Goal: Navigation & Orientation: Find specific page/section

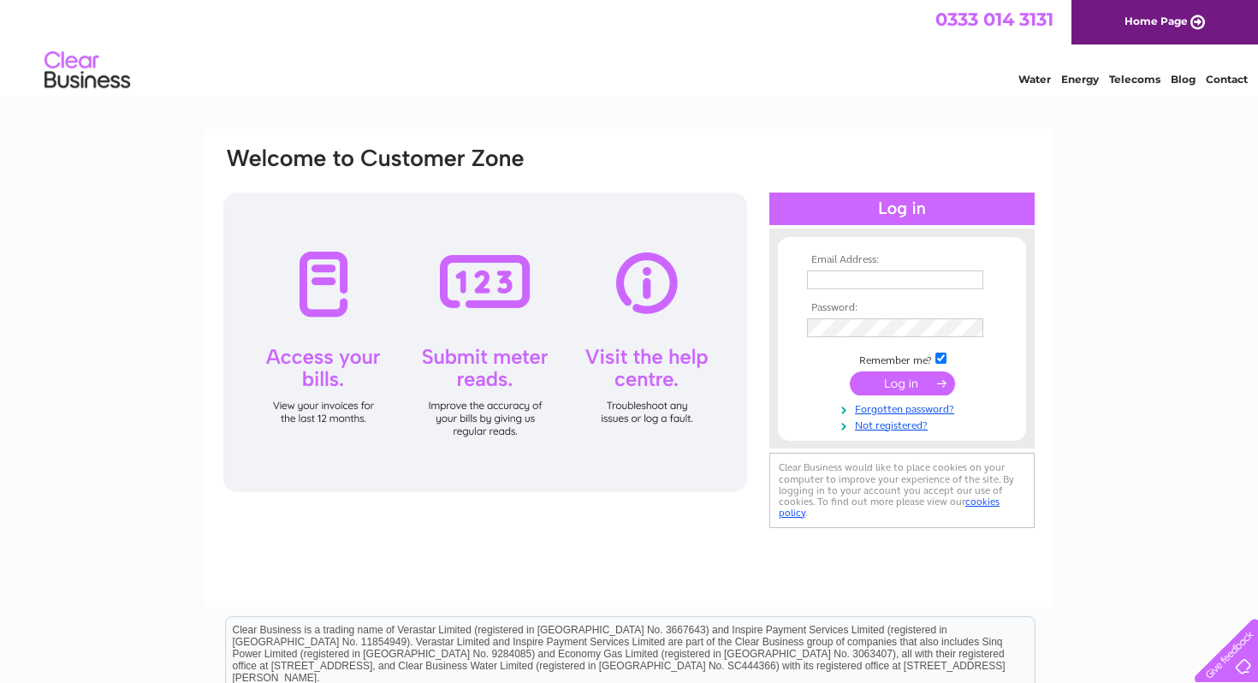
click at [821, 286] on input "text" at bounding box center [895, 279] width 176 height 19
type input "kylietze319@gmail.com"
click at [850, 373] on input "submit" at bounding box center [902, 385] width 105 height 24
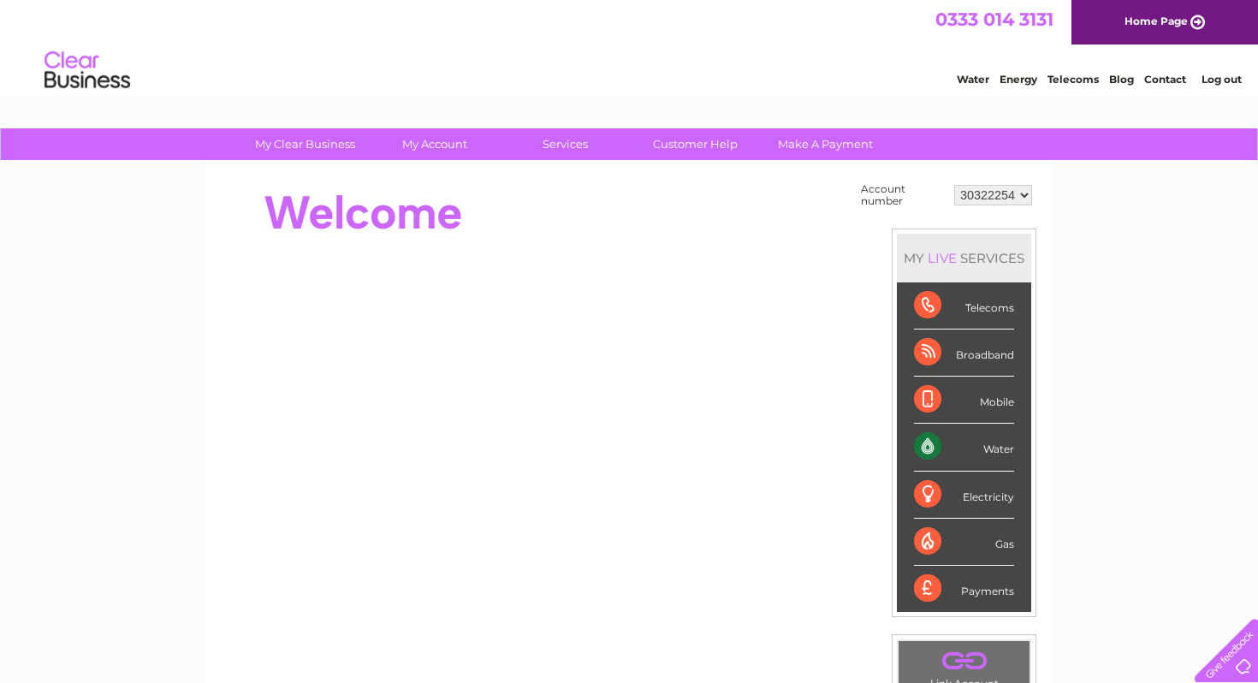
click at [942, 446] on div "Water" at bounding box center [964, 447] width 100 height 47
click at [930, 451] on div "Water" at bounding box center [964, 447] width 100 height 47
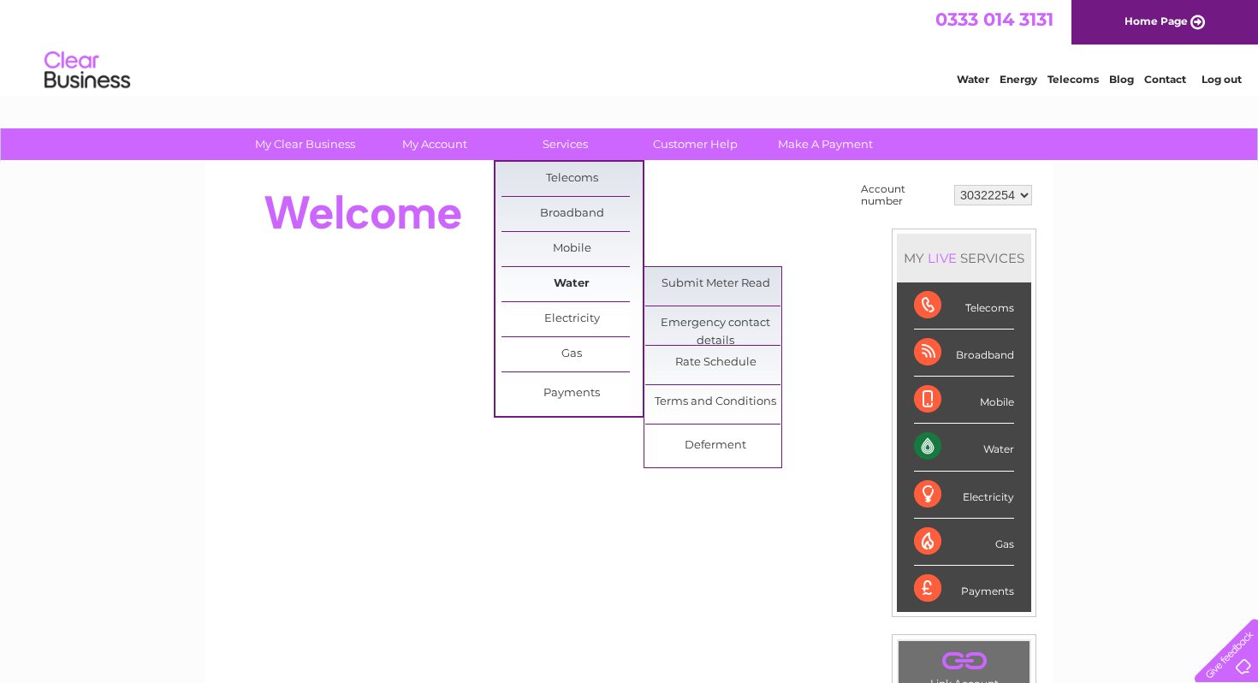
click at [593, 283] on link "Water" at bounding box center [572, 284] width 141 height 34
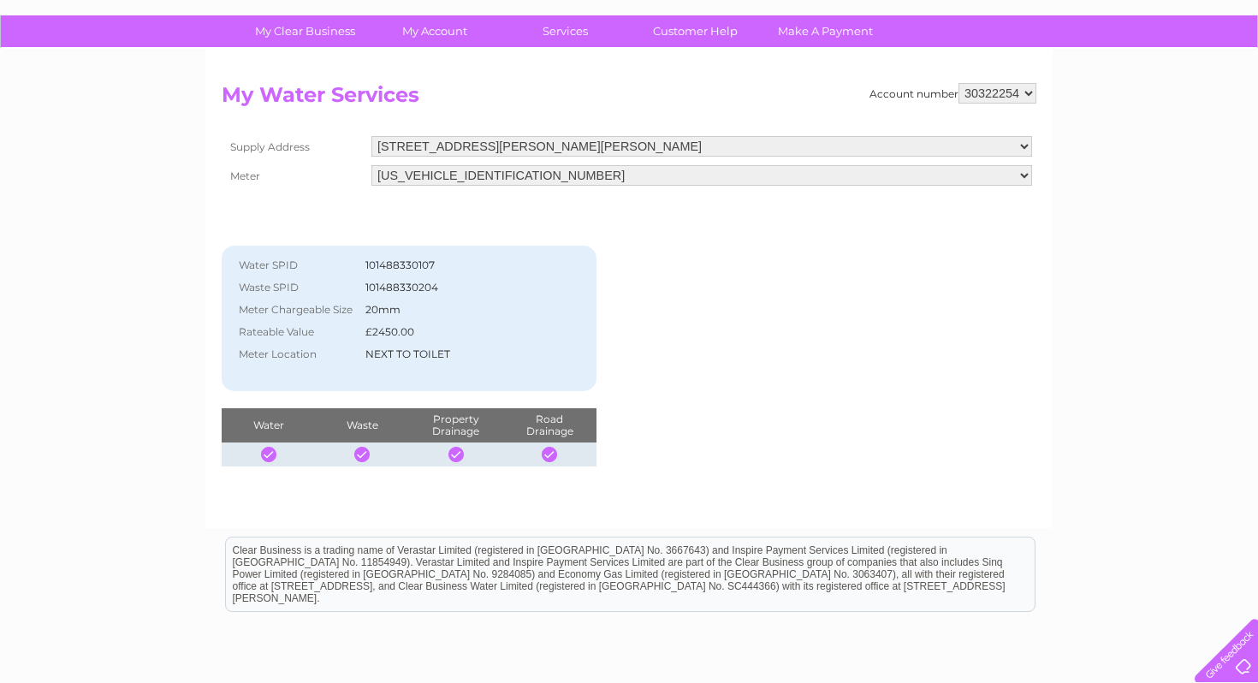
scroll to position [115, 0]
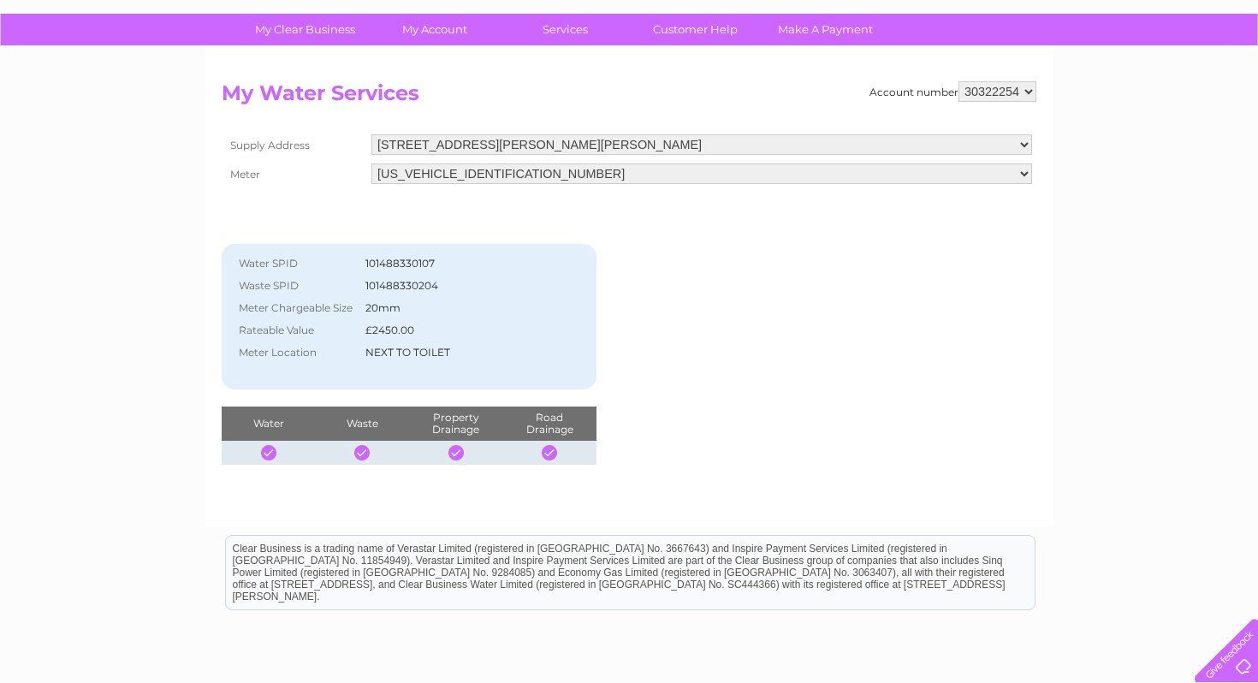
click at [617, 168] on select "[US_VEHICLE_IDENTIFICATION_NUMBER]" at bounding box center [702, 173] width 661 height 21
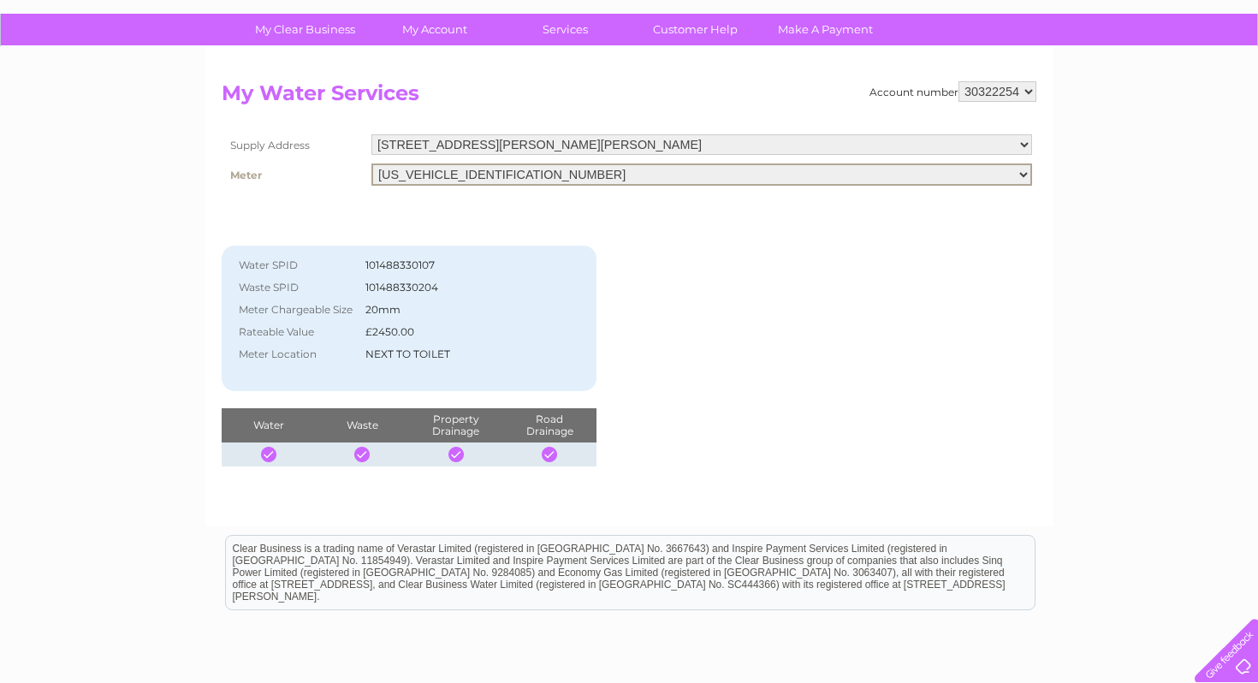
click at [372, 163] on select "[US_VEHICLE_IDENTIFICATION_NUMBER]" at bounding box center [702, 174] width 661 height 22
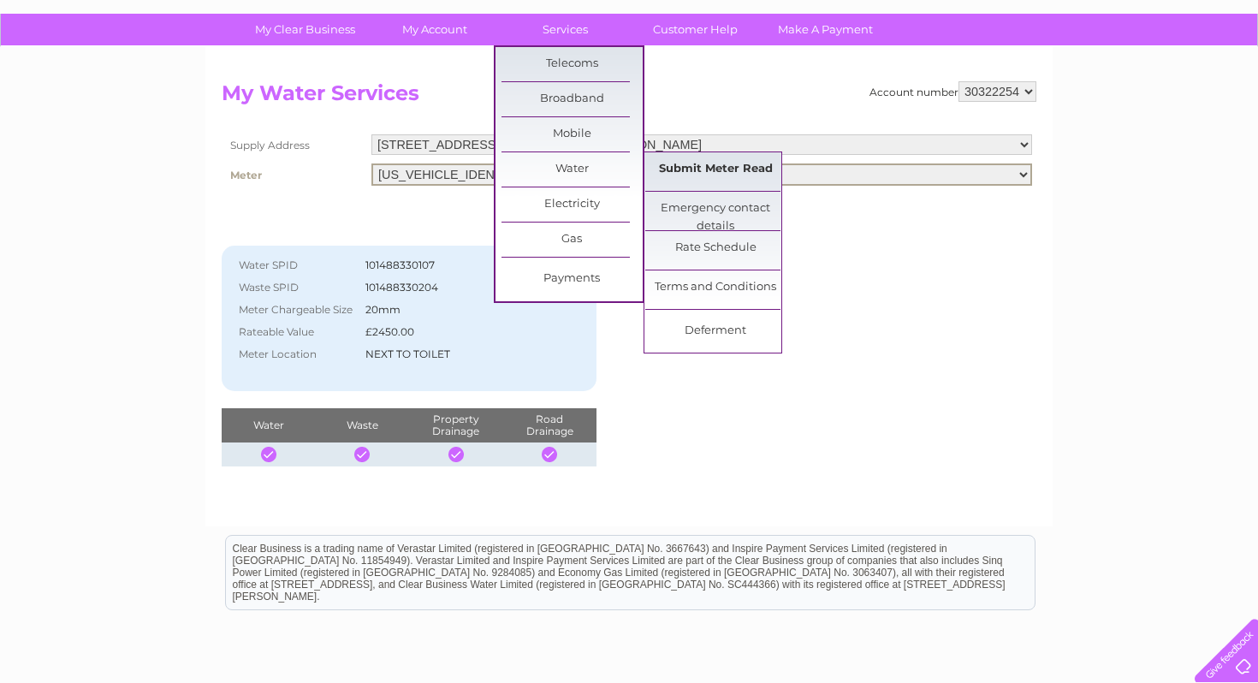
click at [731, 171] on link "Submit Meter Read" at bounding box center [715, 169] width 141 height 34
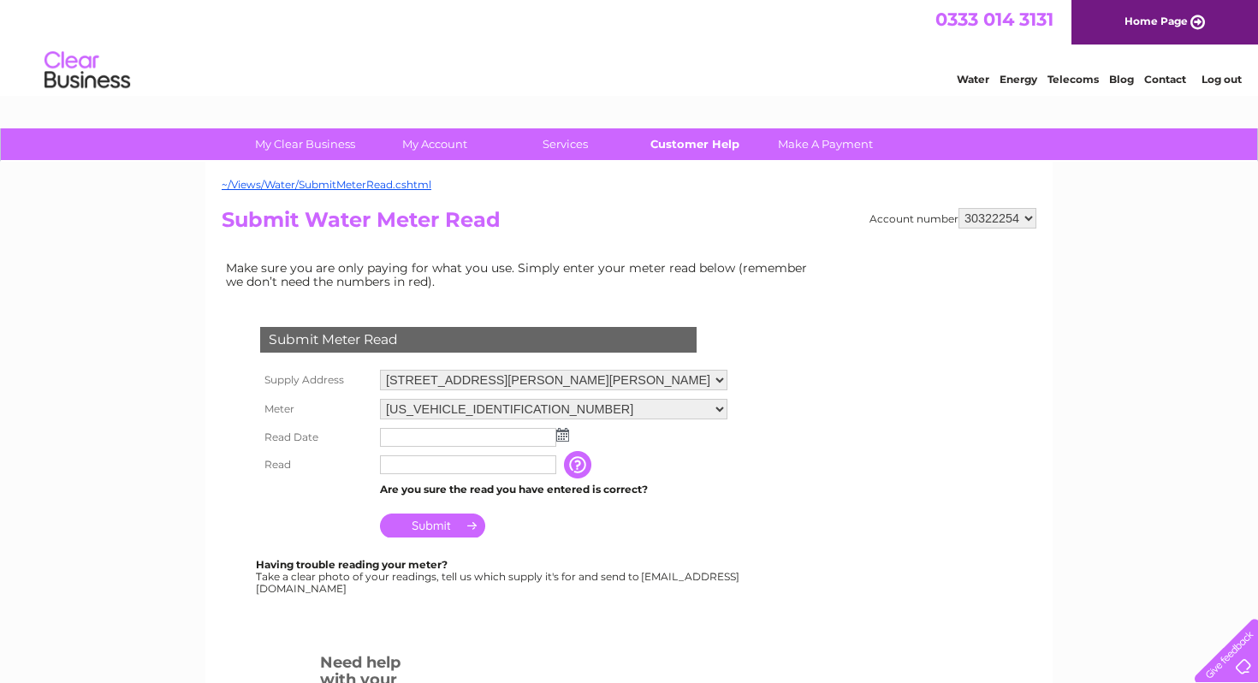
click at [717, 155] on link "Customer Help" at bounding box center [695, 144] width 141 height 32
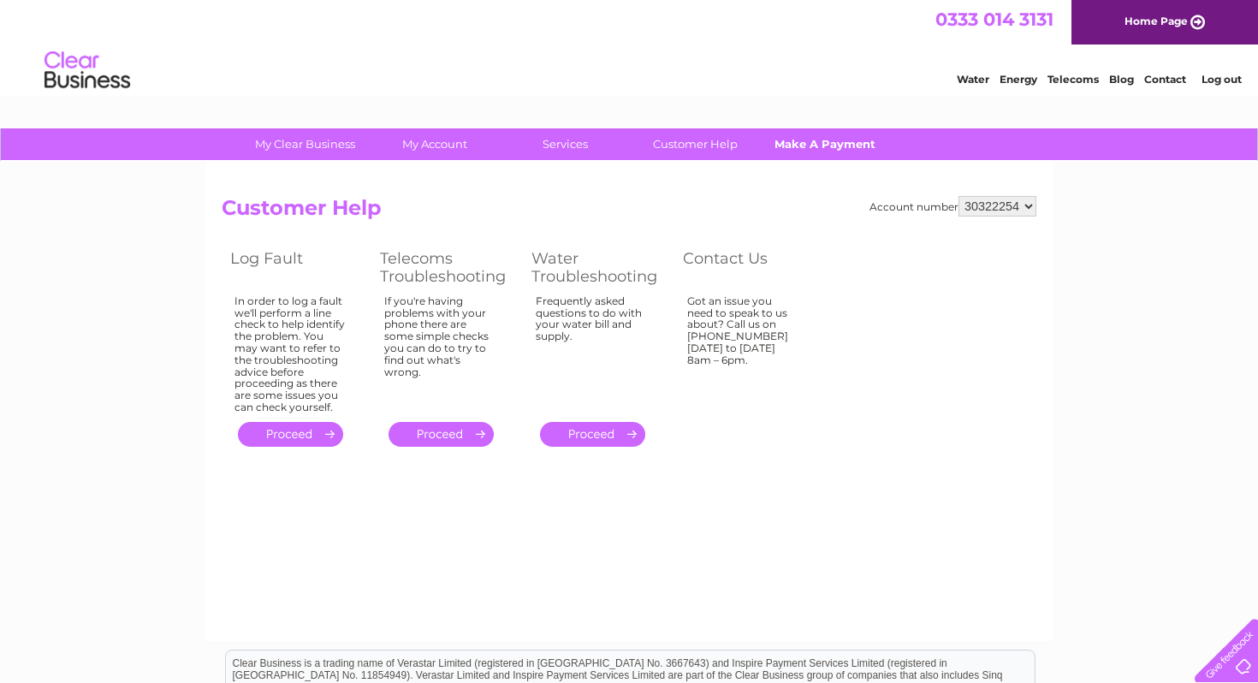
click at [834, 148] on link "Make A Payment" at bounding box center [825, 144] width 141 height 32
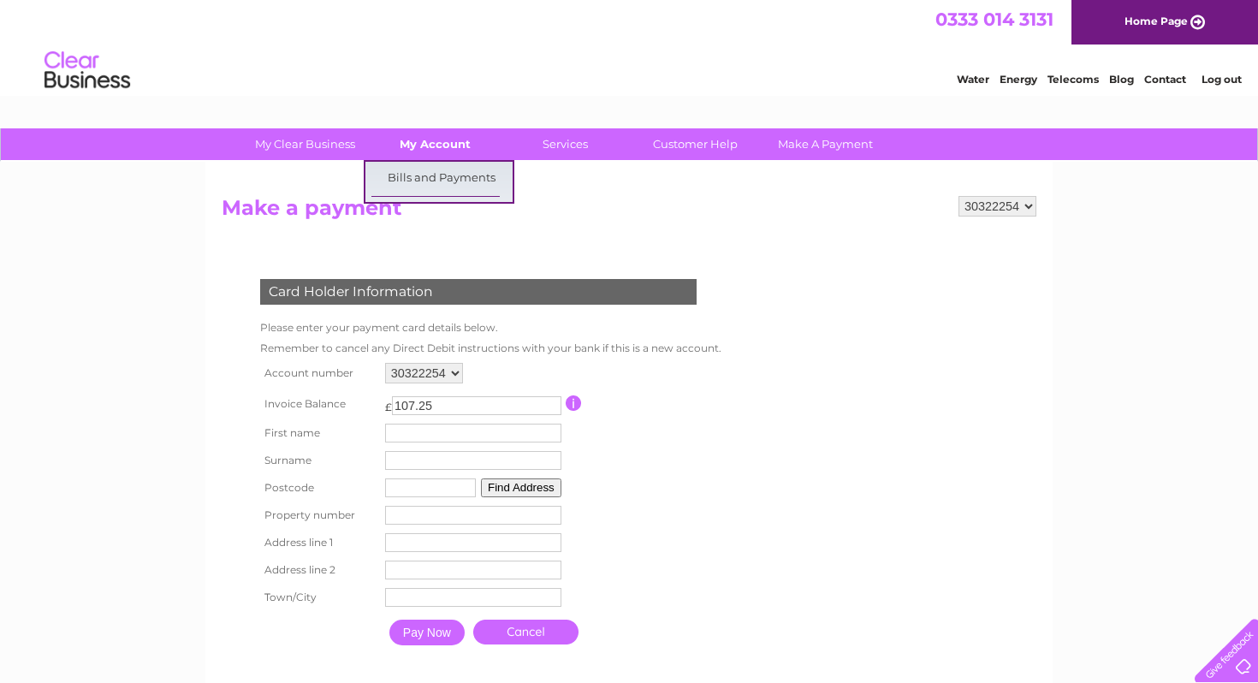
click at [455, 141] on link "My Account" at bounding box center [435, 144] width 141 height 32
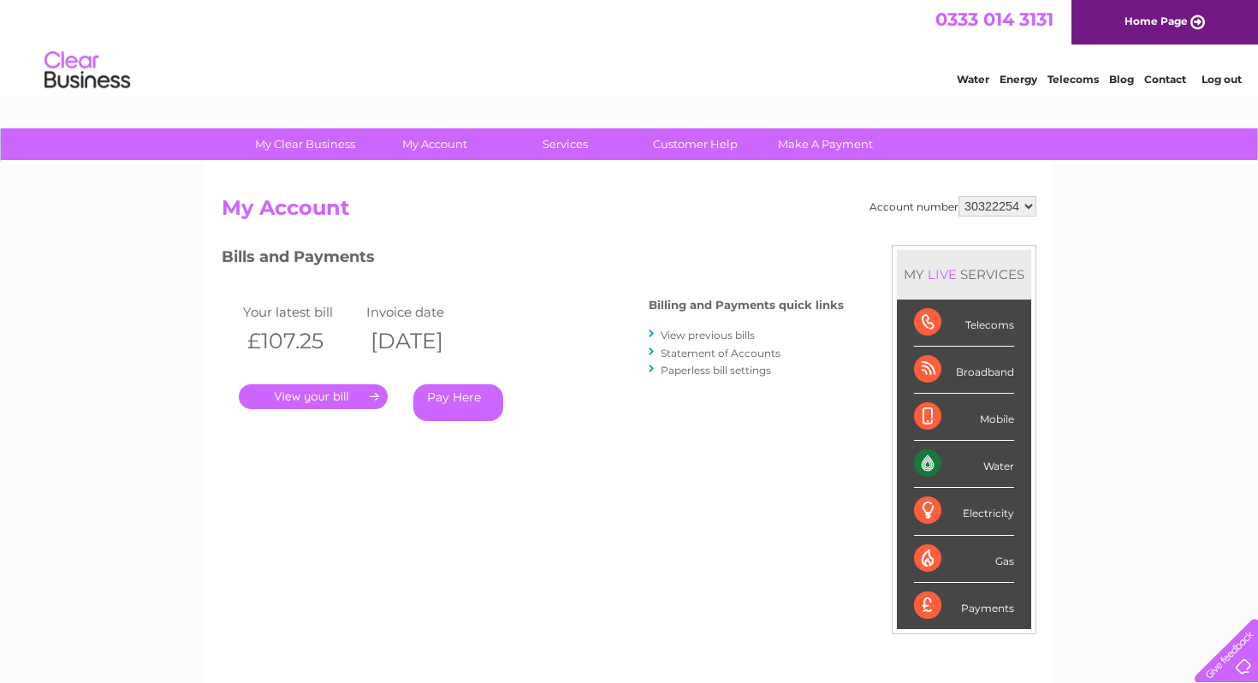
click at [348, 396] on link "." at bounding box center [313, 396] width 149 height 25
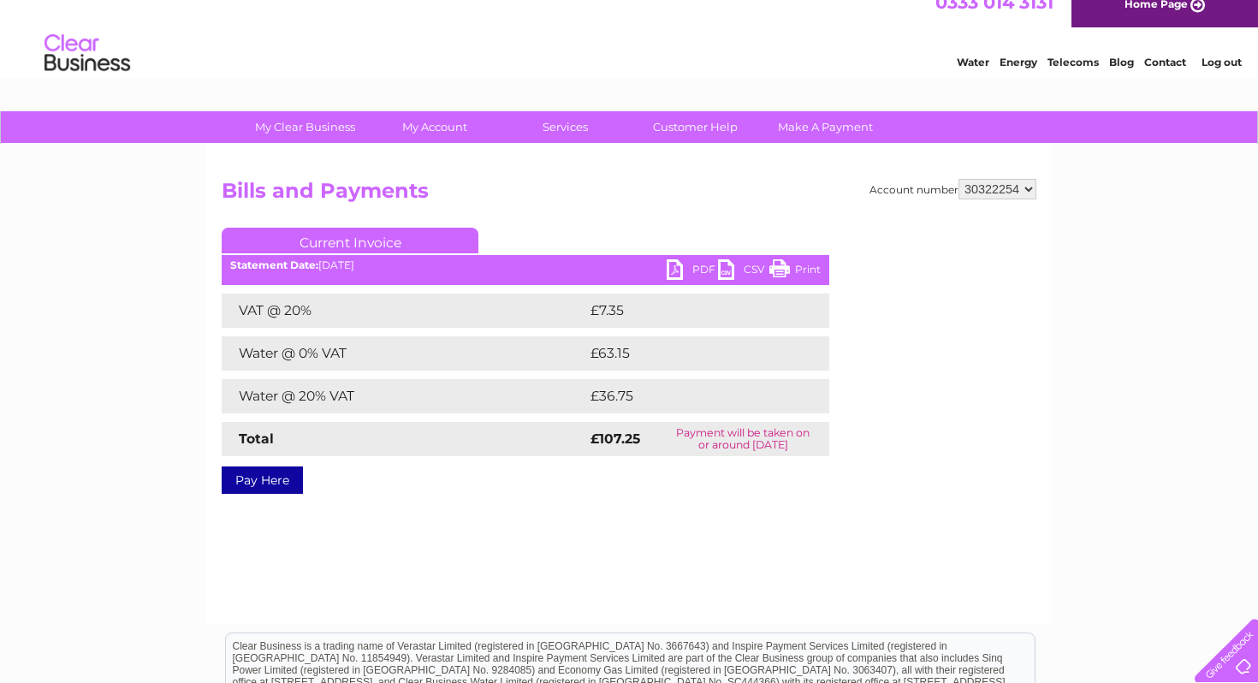
scroll to position [18, 0]
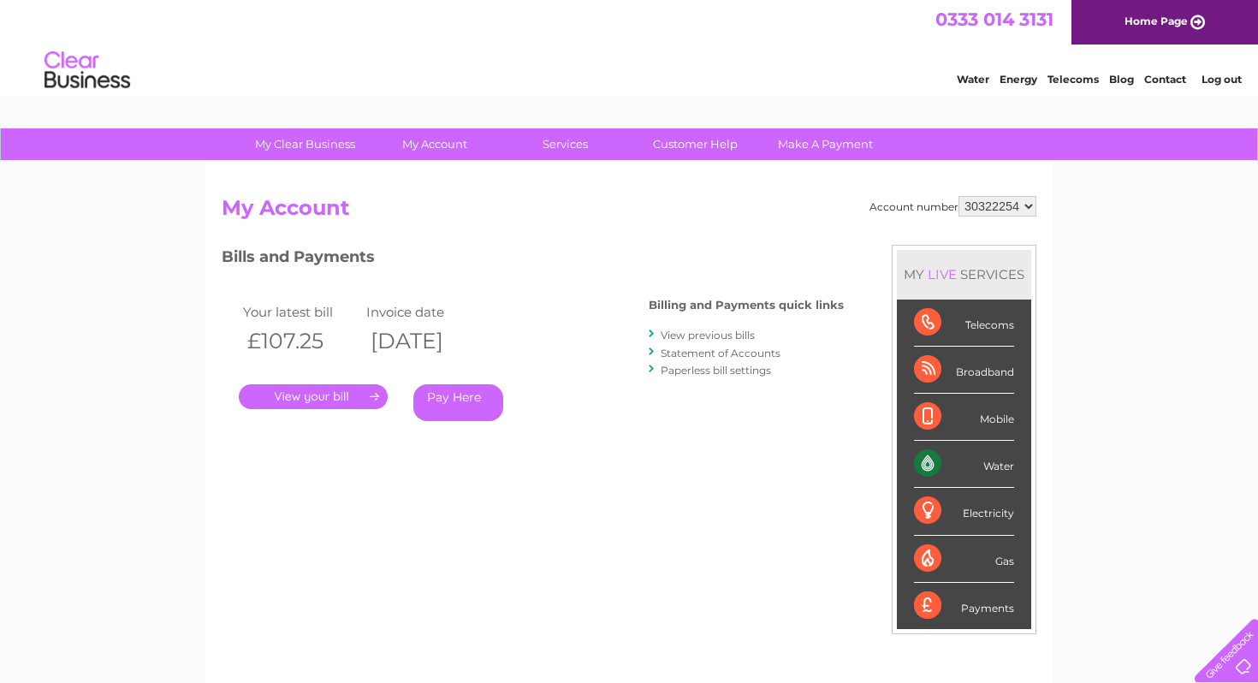
click at [714, 340] on link "View previous bills" at bounding box center [708, 335] width 94 height 13
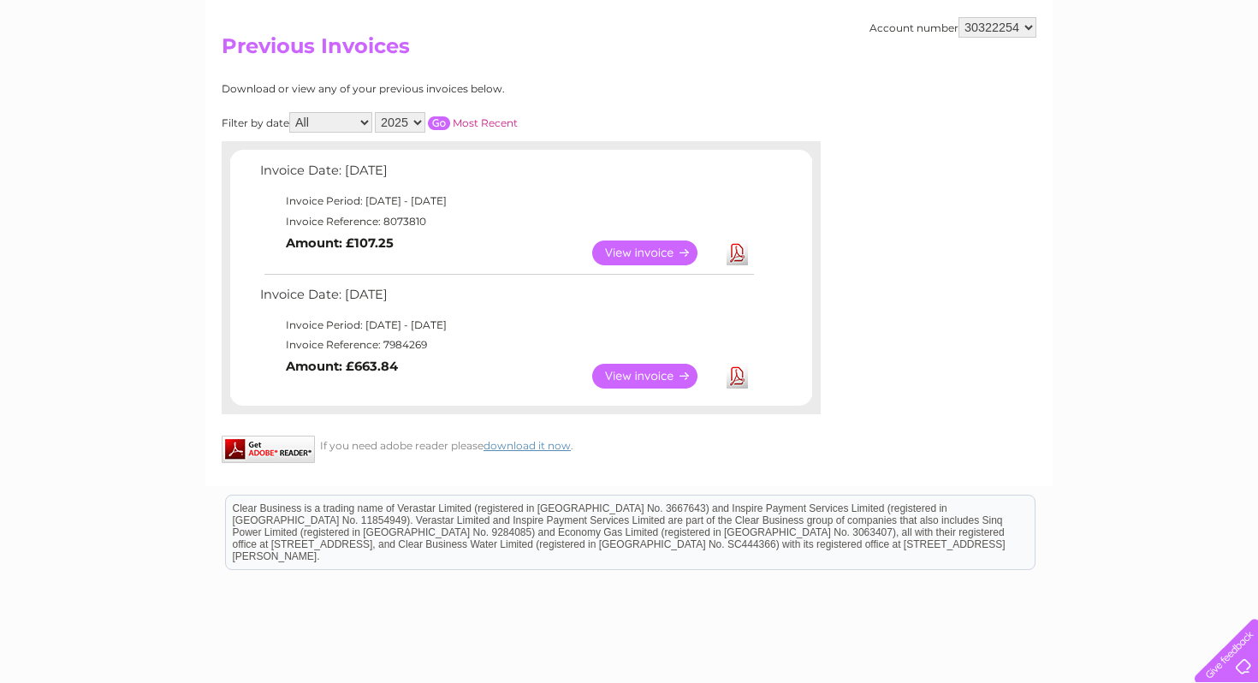
scroll to position [167, 0]
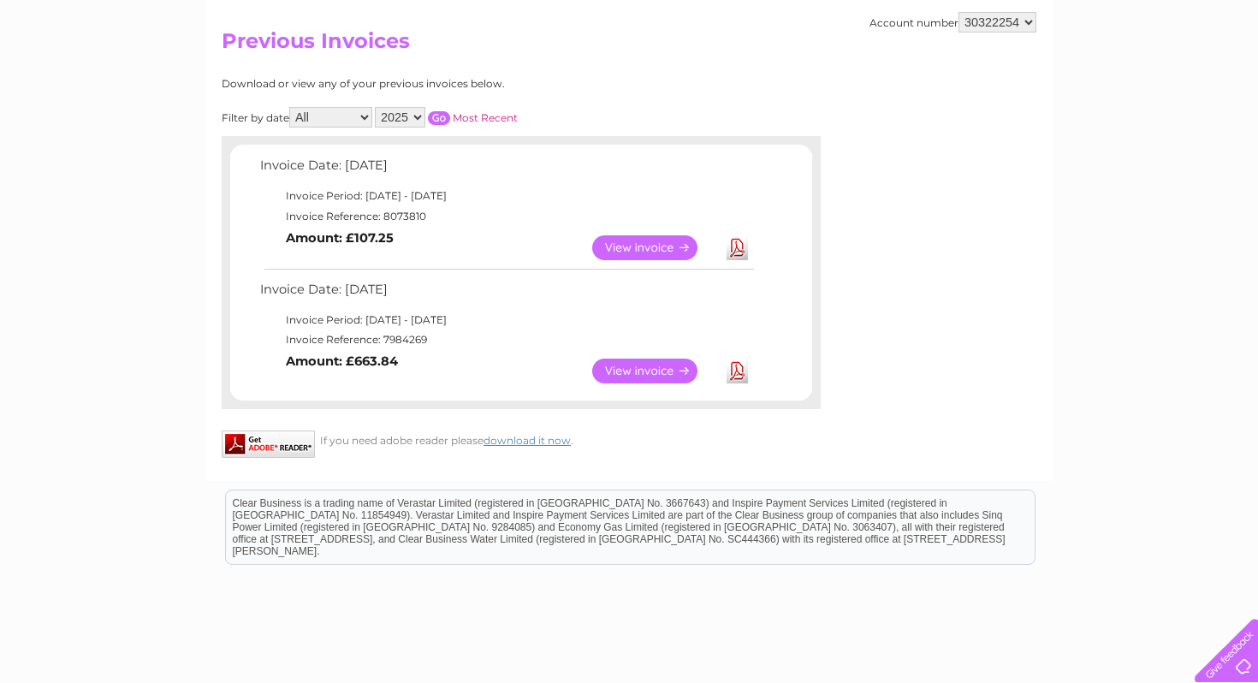
click at [490, 386] on td "View Download Amount: £663.84" at bounding box center [506, 371] width 501 height 42
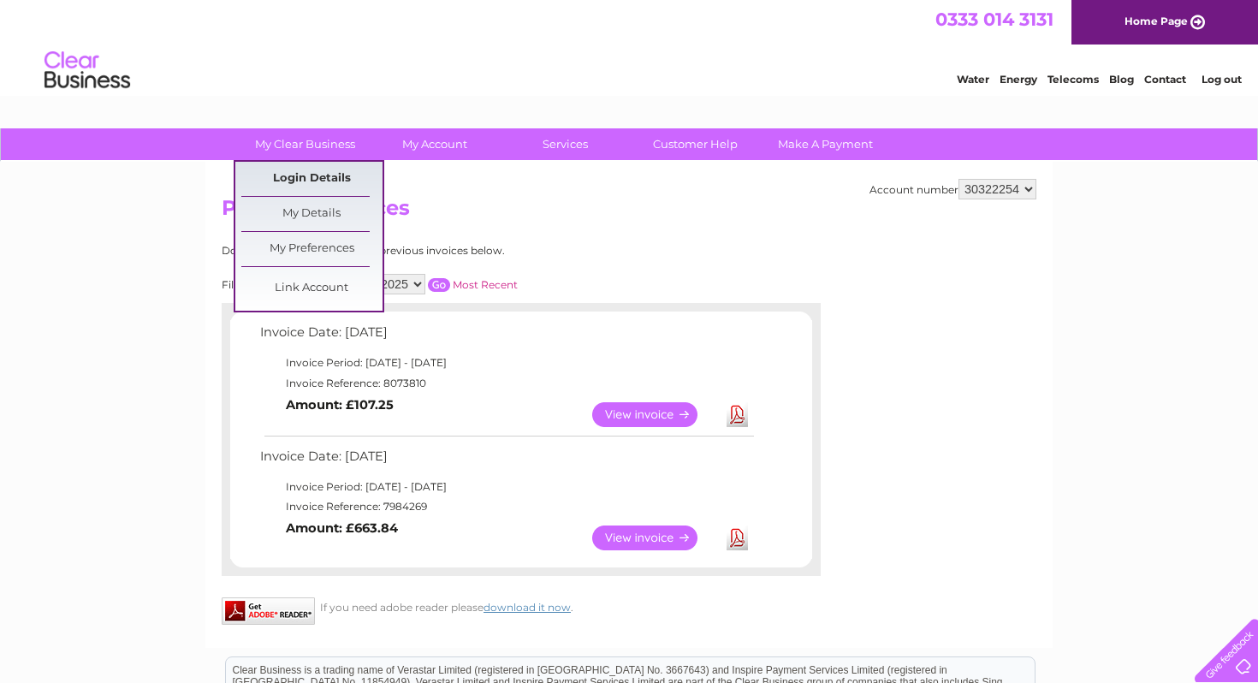
click at [1144, 86] on link "Login Details" at bounding box center [1165, 76] width 42 height 17
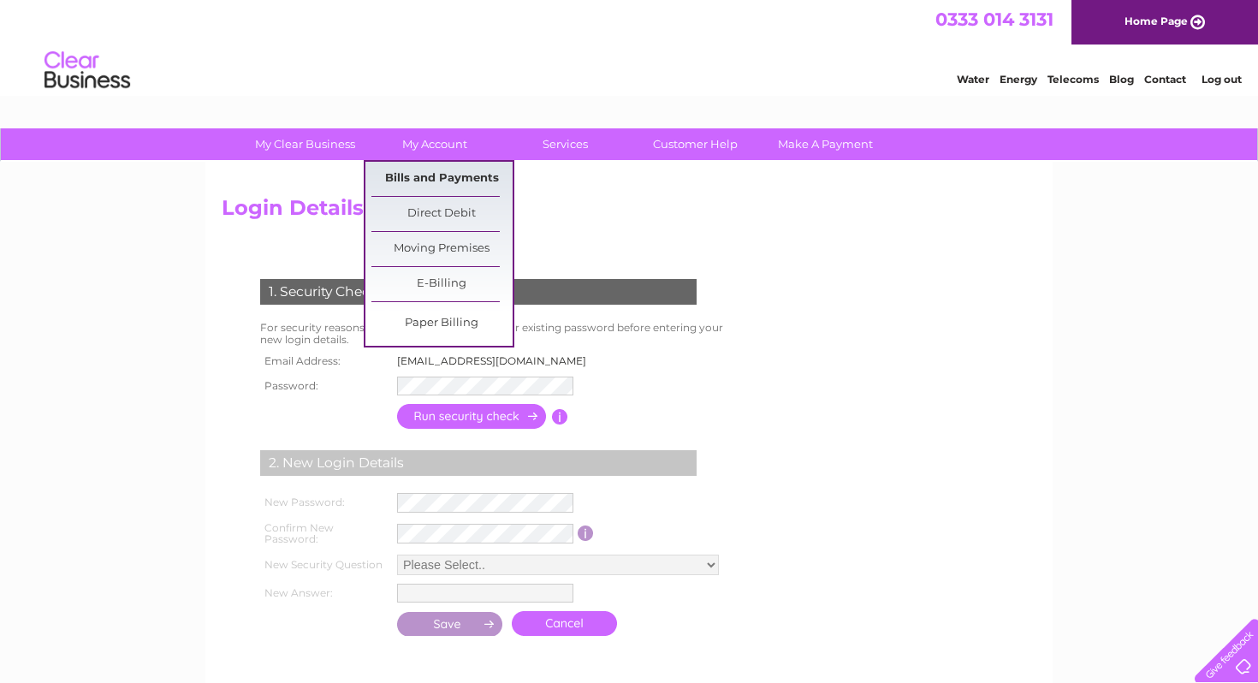
click at [481, 173] on link "Bills and Payments" at bounding box center [442, 179] width 141 height 34
